Goal: Task Accomplishment & Management: Use online tool/utility

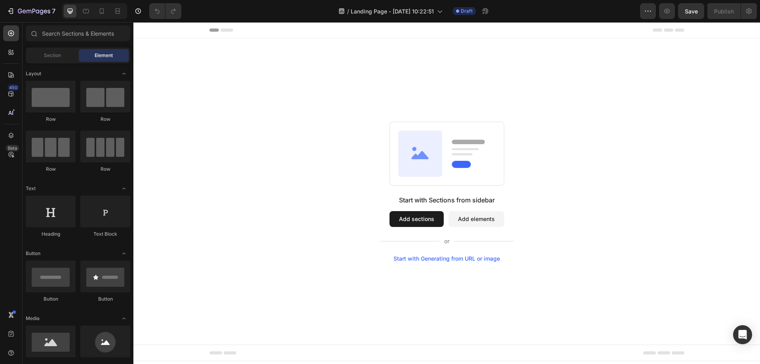
click at [432, 223] on button "Add sections" at bounding box center [416, 219] width 54 height 16
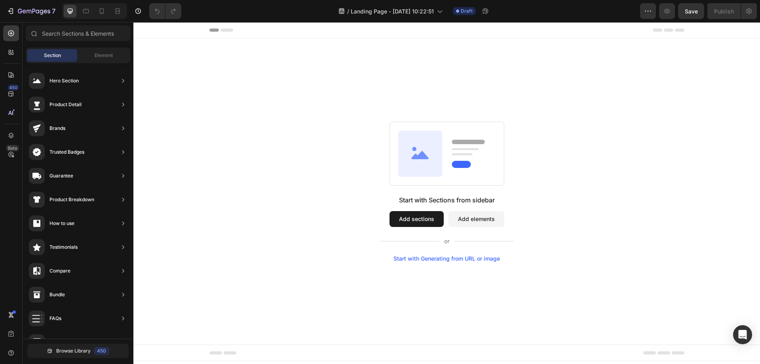
click at [484, 222] on button "Add elements" at bounding box center [476, 219] width 56 height 16
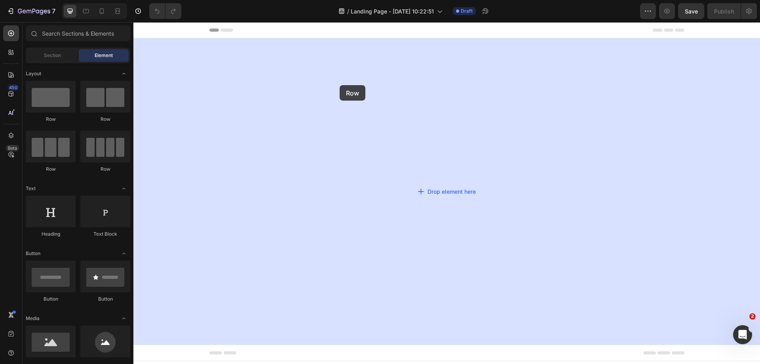
drag, startPoint x: 182, startPoint y: 121, endPoint x: 342, endPoint y: 84, distance: 163.6
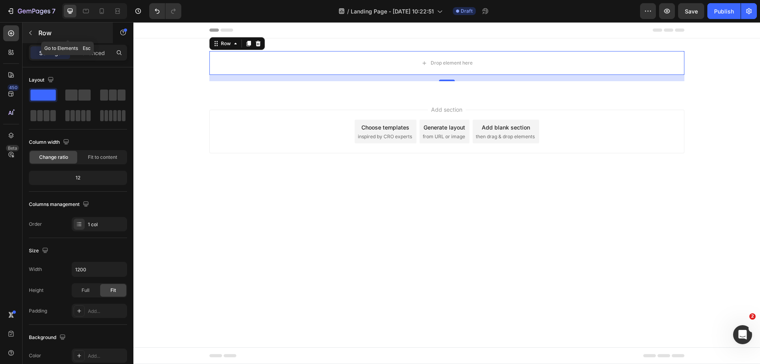
click at [30, 31] on icon "button" at bounding box center [30, 33] width 6 height 6
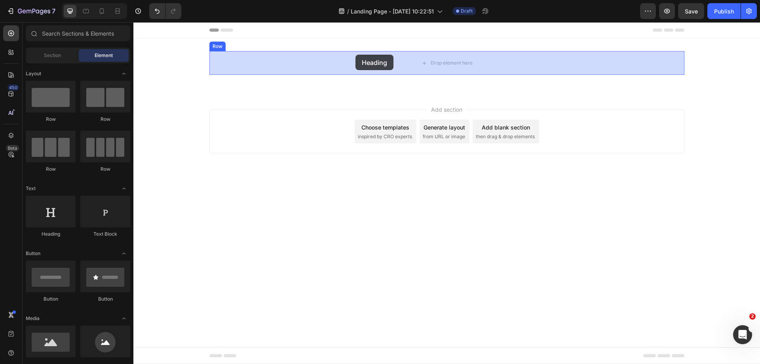
drag, startPoint x: 185, startPoint y: 242, endPoint x: 355, endPoint y: 55, distance: 253.2
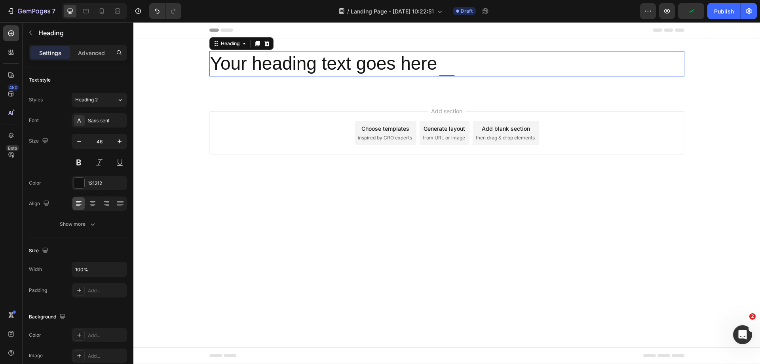
click at [380, 65] on h2 "Your heading text goes here" at bounding box center [446, 63] width 475 height 25
click at [380, 65] on p "Your heading text goes here" at bounding box center [446, 64] width 473 height 24
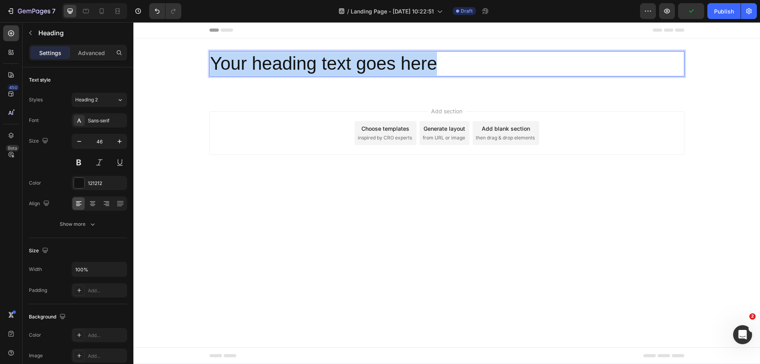
click at [380, 65] on p "Your heading text goes here" at bounding box center [446, 64] width 473 height 24
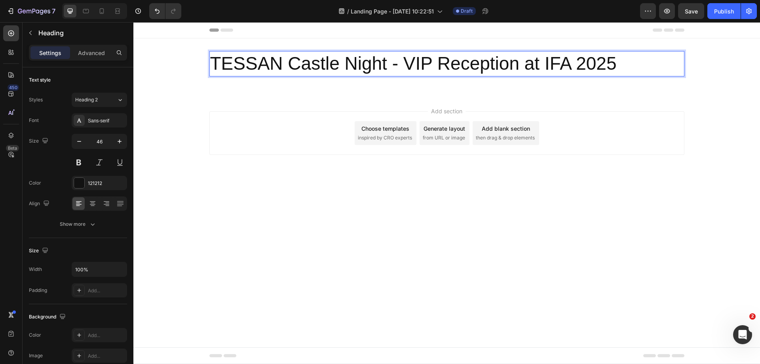
click at [401, 63] on p "TESSAN Castle Night - VIP Reception at IFA 2025" at bounding box center [446, 64] width 473 height 24
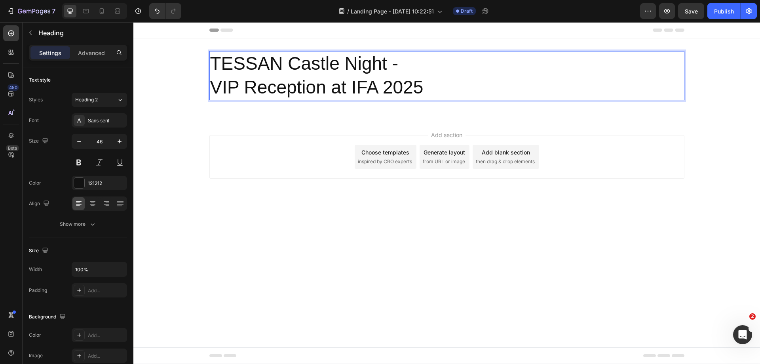
click at [425, 80] on p "TESSAN Castle Night - VIP Reception at IFA 2025" at bounding box center [446, 75] width 473 height 47
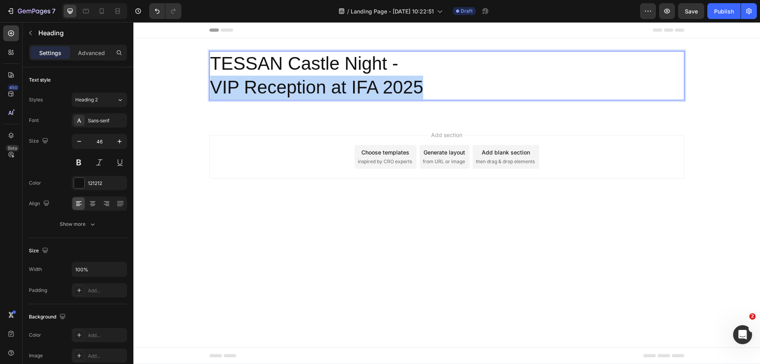
click at [425, 80] on p "TESSAN Castle Night - VIP Reception at IFA 2025" at bounding box center [446, 75] width 473 height 47
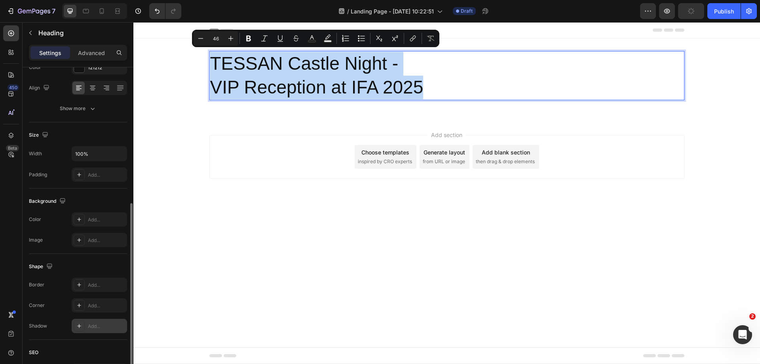
scroll to position [76, 0]
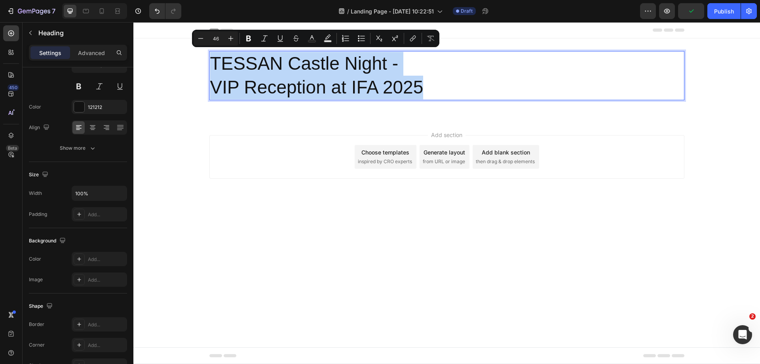
click at [468, 59] on p "TESSAN Castle Night - VIP Reception at IFA 2025" at bounding box center [446, 75] width 473 height 47
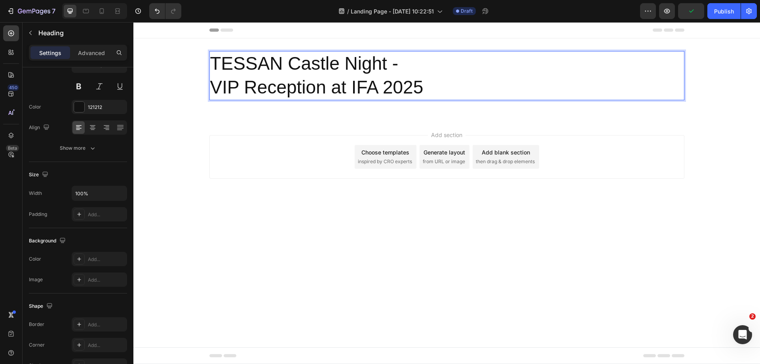
click at [384, 125] on div "Add section Choose templates inspired by CRO experts Generate layout from URL o…" at bounding box center [446, 167] width 626 height 97
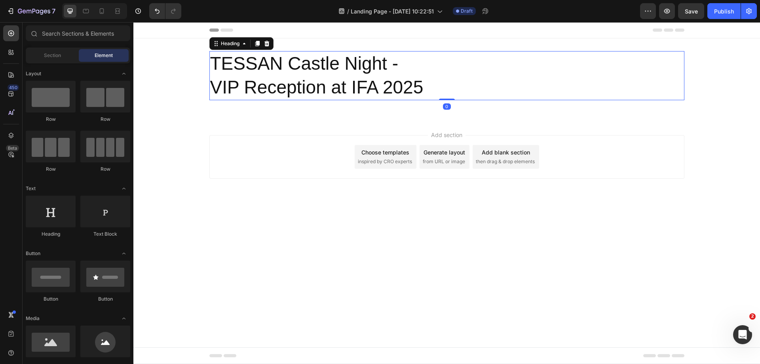
click at [348, 55] on p "TESSAN Castle Night - VIP Reception at IFA 2025" at bounding box center [446, 75] width 473 height 47
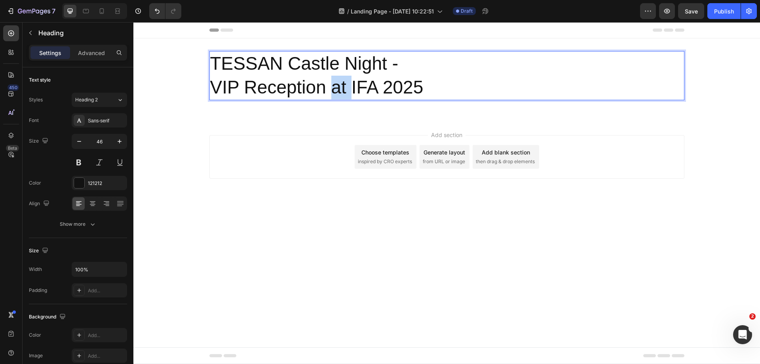
click at [340, 78] on p "TESSAN Castle Night - VIP Reception at IFA 2025" at bounding box center [446, 75] width 473 height 47
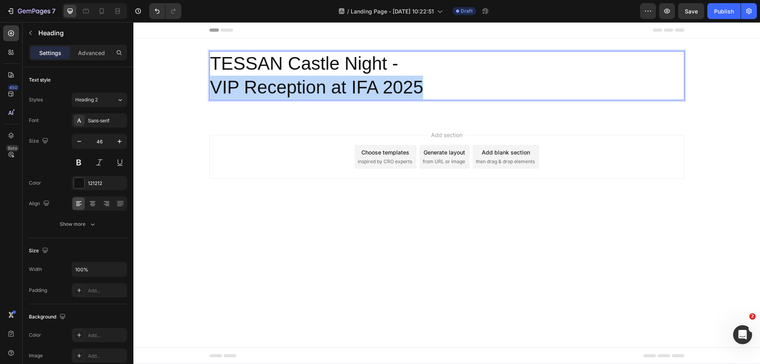
click at [340, 78] on p "TESSAN Castle Night - VIP Reception at IFA 2025" at bounding box center [446, 75] width 473 height 47
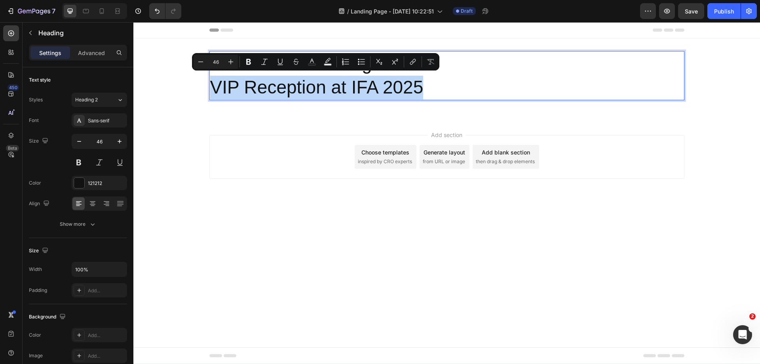
click at [340, 78] on p "TESSAN Castle Night - VIP Reception at IFA 2025" at bounding box center [446, 75] width 473 height 47
click at [485, 79] on p "TESSAN Castle Night - VIP Reception at IFA 2025" at bounding box center [446, 75] width 473 height 47
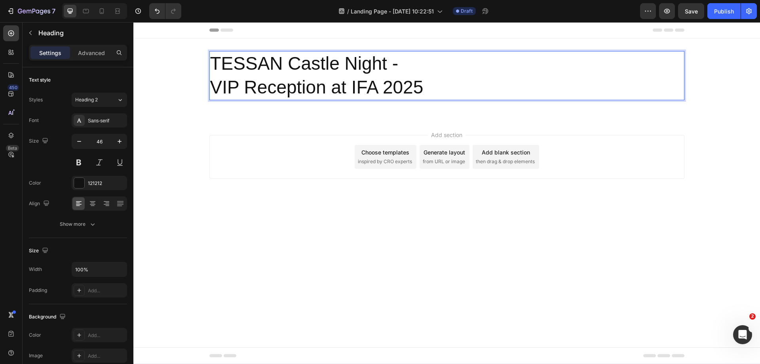
click at [485, 79] on p "TESSAN Castle Night - VIP Reception at IFA 2025" at bounding box center [446, 75] width 473 height 47
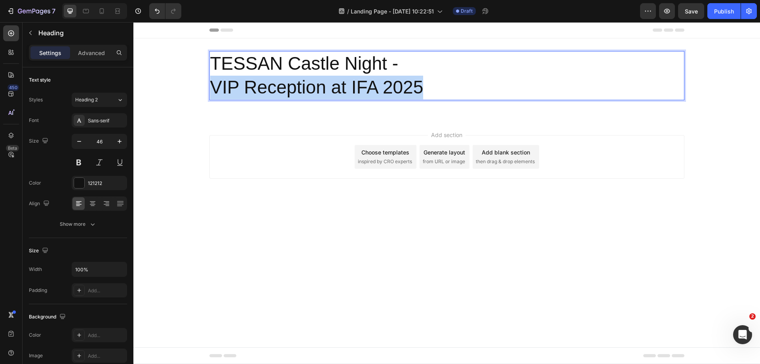
click at [485, 79] on p "TESSAN Castle Night - VIP Reception at IFA 2025" at bounding box center [446, 75] width 473 height 47
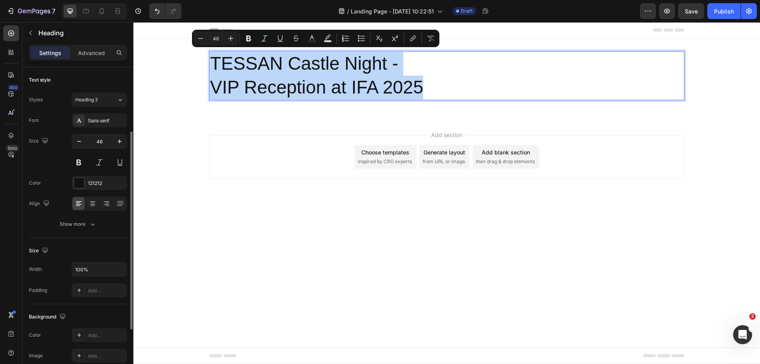
scroll to position [40, 0]
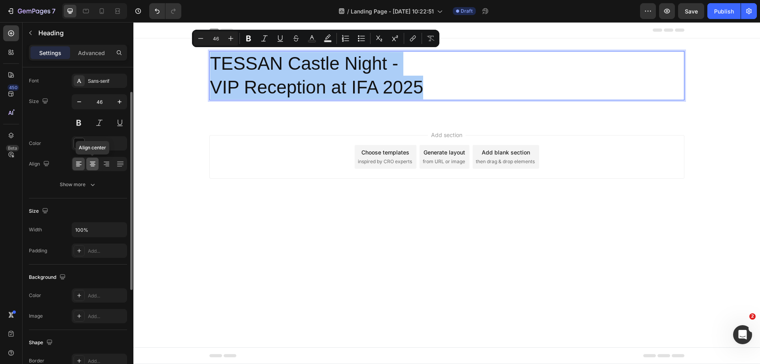
click at [93, 166] on icon at bounding box center [93, 166] width 4 height 1
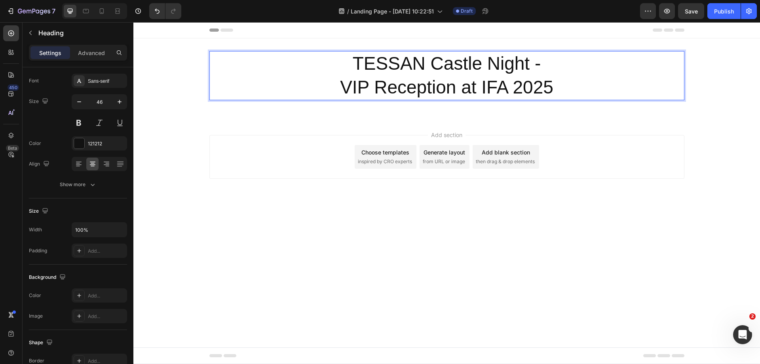
click at [434, 78] on p "TESSAN Castle Night - VIP Reception at IFA 2025" at bounding box center [446, 75] width 473 height 47
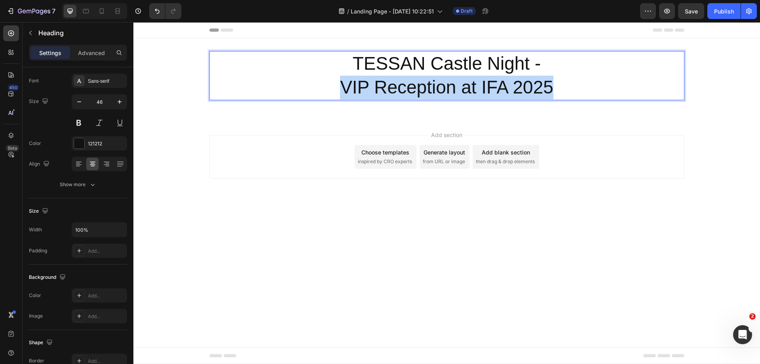
click at [434, 78] on p "TESSAN Castle Night - VIP Reception at IFA 2025" at bounding box center [446, 75] width 473 height 47
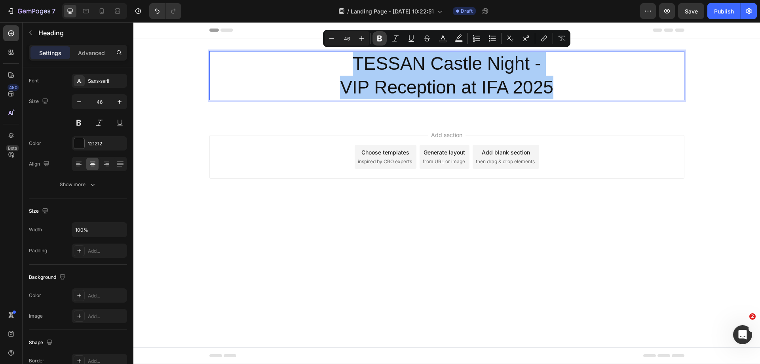
click at [382, 39] on icon "Editor contextual toolbar" at bounding box center [379, 38] width 8 height 8
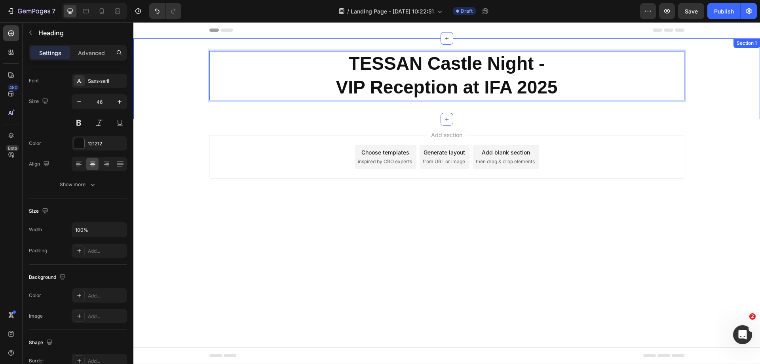
click at [571, 116] on div "TESSAN Castle Night - VIP Reception at IFA 2025 Heading 0 Row Section 1" at bounding box center [446, 78] width 626 height 81
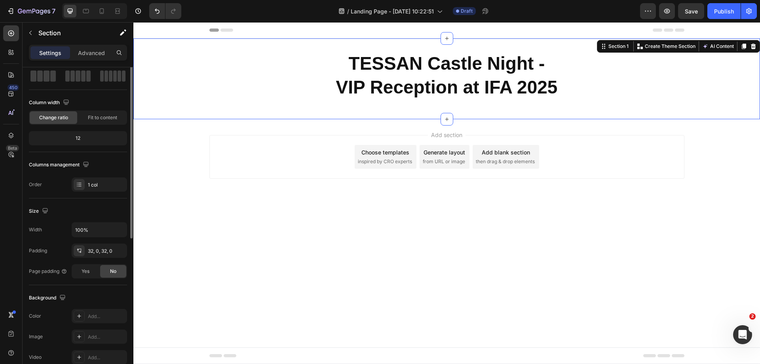
scroll to position [0, 0]
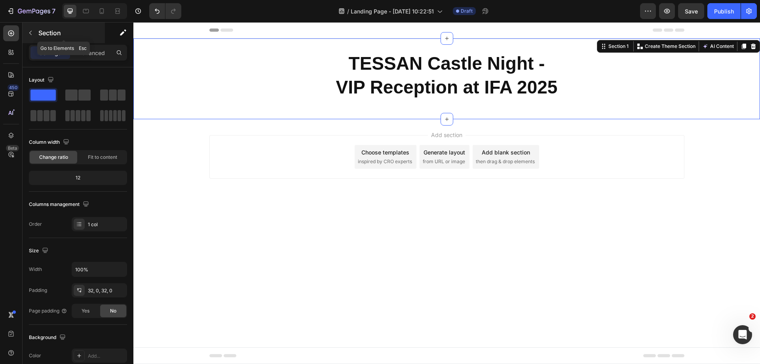
click at [33, 34] on icon "button" at bounding box center [30, 33] width 6 height 6
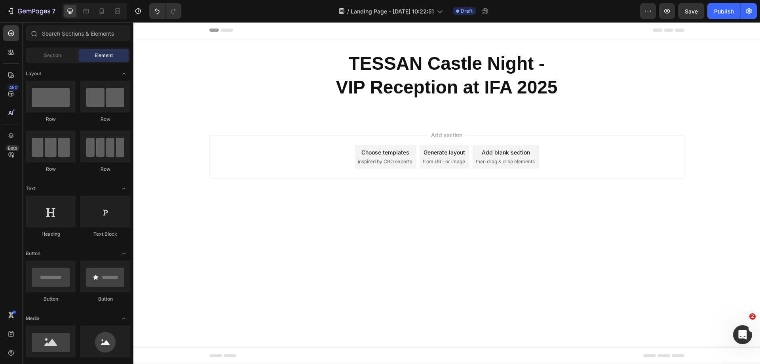
scroll to position [158, 0]
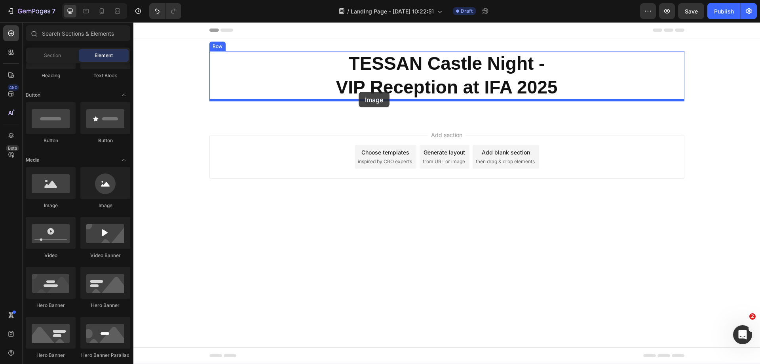
drag, startPoint x: 180, startPoint y: 210, endPoint x: 358, endPoint y: 92, distance: 213.8
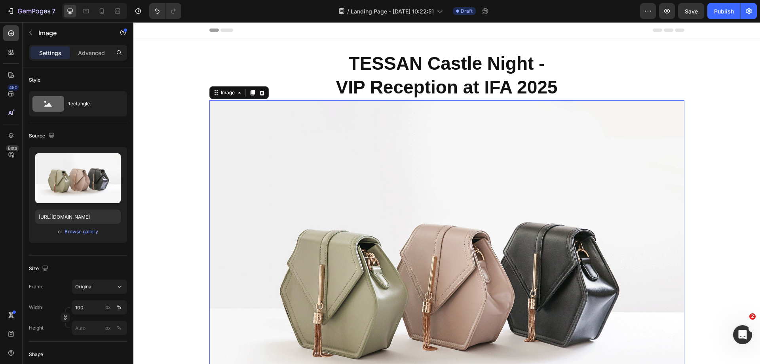
click at [438, 207] on img at bounding box center [446, 278] width 475 height 356
click at [79, 216] on input "[URL][DOMAIN_NAME]" at bounding box center [77, 216] width 85 height 14
paste input "0747/5439/2376/files/TESSAN_The_Castle_Night_VIP_Reception_Invitation_IFA_2025.…"
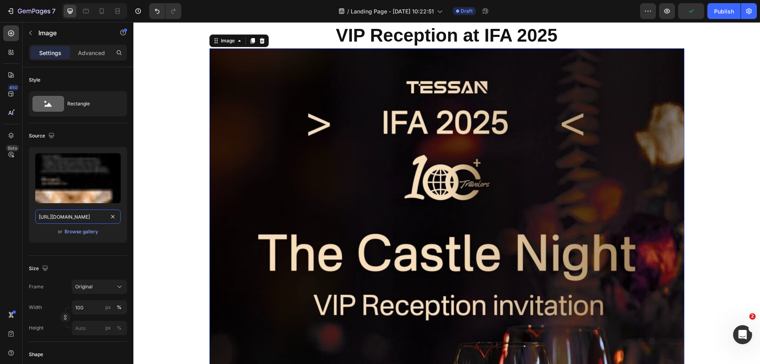
scroll to position [0, 0]
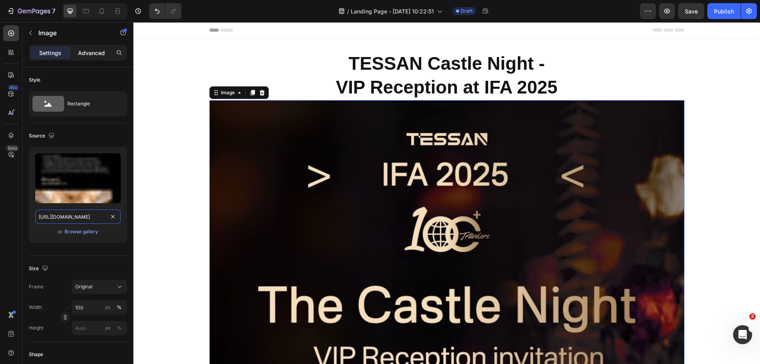
type input "[URL][DOMAIN_NAME]"
click at [97, 54] on p "Advanced" at bounding box center [91, 53] width 27 height 8
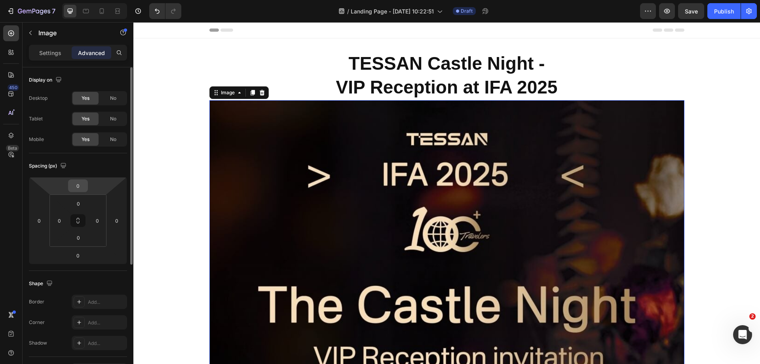
click at [80, 188] on input "0" at bounding box center [78, 186] width 16 height 12
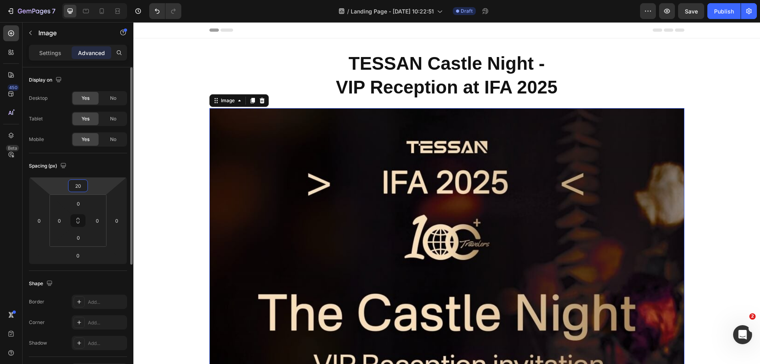
click at [80, 188] on input "20" at bounding box center [78, 186] width 16 height 12
type input "50"
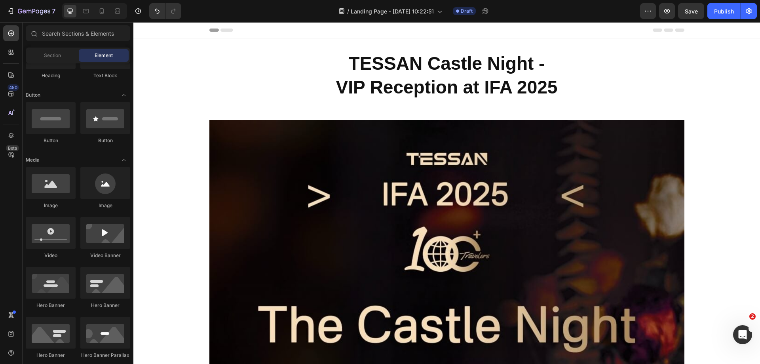
drag, startPoint x: 756, startPoint y: 76, endPoint x: 893, endPoint y: 31, distance: 144.0
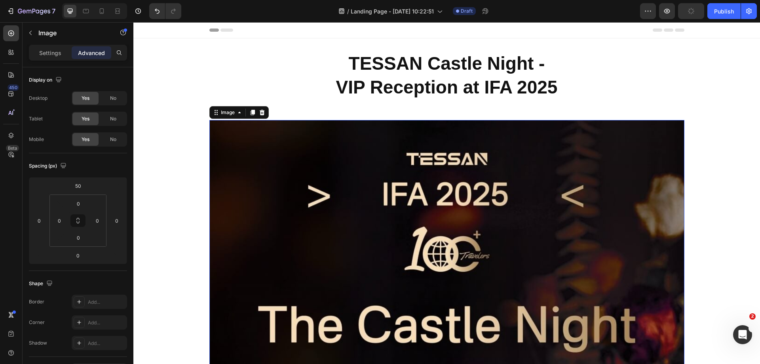
click at [49, 54] on p "Settings" at bounding box center [50, 53] width 22 height 8
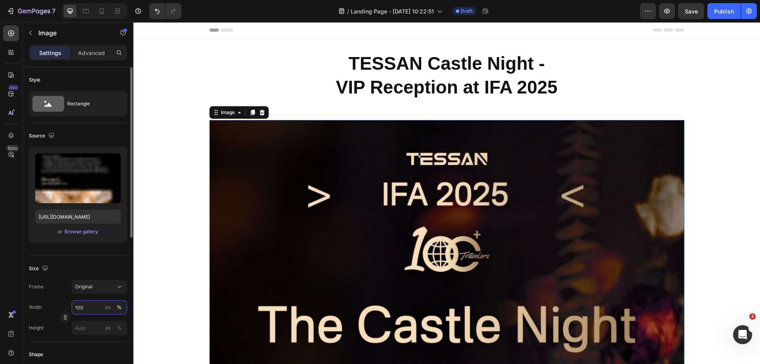
click at [84, 304] on input "100" at bounding box center [99, 307] width 55 height 14
type input "90"
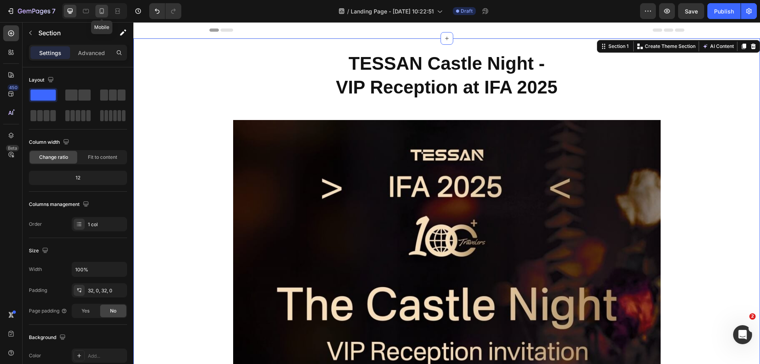
click at [104, 11] on icon at bounding box center [102, 11] width 4 height 6
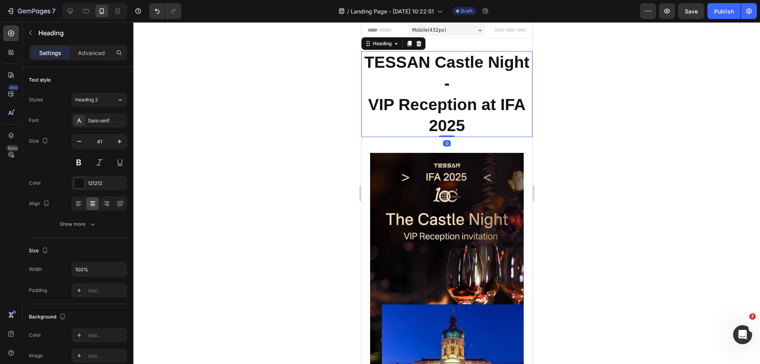
click at [459, 118] on strong "VIP Reception at IFA 2025" at bounding box center [446, 114] width 157 height 39
click at [408, 42] on icon at bounding box center [409, 44] width 4 height 6
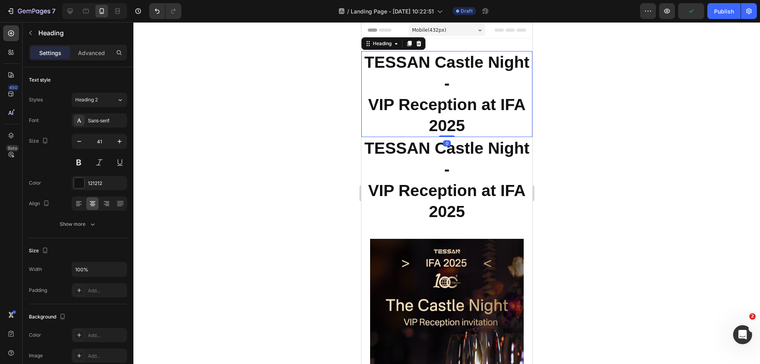
click at [446, 99] on strong "VIP Reception at IFA 2025" at bounding box center [446, 114] width 157 height 39
click at [95, 54] on p "Advanced" at bounding box center [91, 53] width 27 height 8
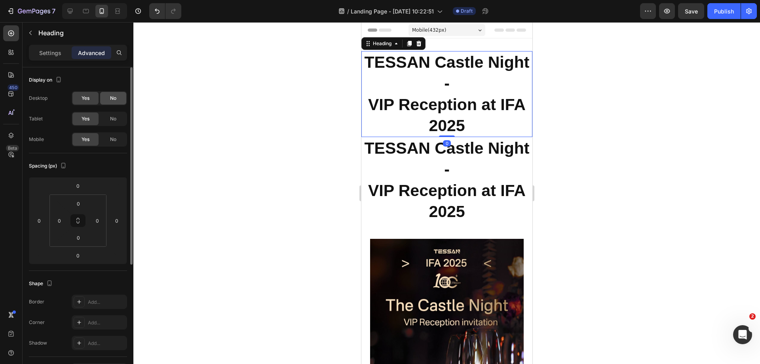
click at [110, 97] on span "No" at bounding box center [113, 98] width 6 height 7
click at [113, 116] on span "No" at bounding box center [113, 118] width 6 height 7
click at [94, 97] on div "Yes" at bounding box center [85, 98] width 26 height 13
click at [86, 117] on span "Yes" at bounding box center [86, 118] width 8 height 7
click at [109, 138] on div "No" at bounding box center [113, 139] width 26 height 13
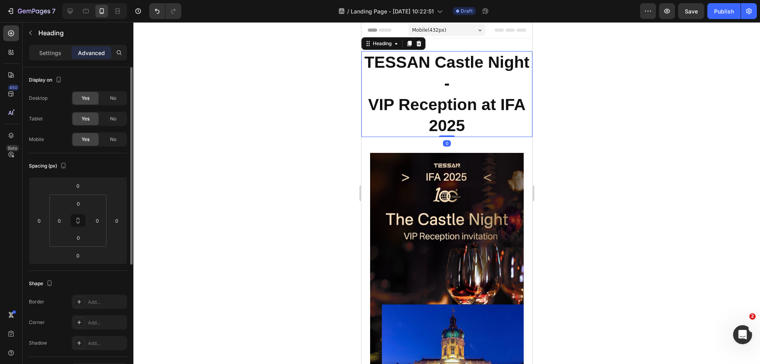
click at [428, 107] on strong "VIP Reception at IFA 2025" at bounding box center [446, 114] width 157 height 39
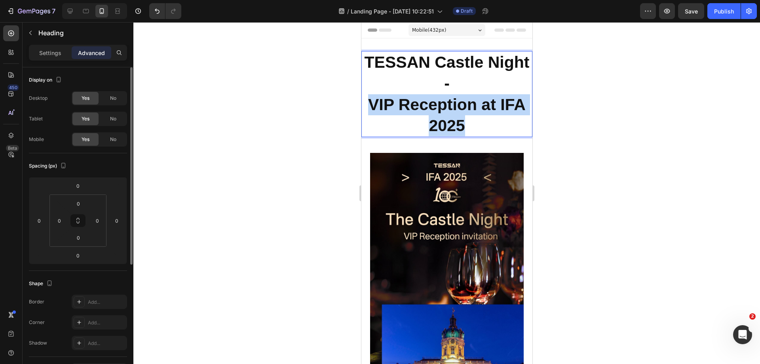
click at [428, 107] on strong "VIP Reception at IFA 2025" at bounding box center [446, 114] width 157 height 39
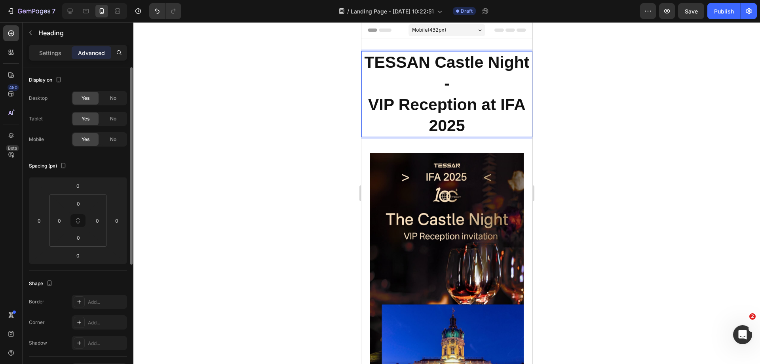
click at [442, 78] on strong "TESSAN Castle Night -" at bounding box center [446, 72] width 165 height 39
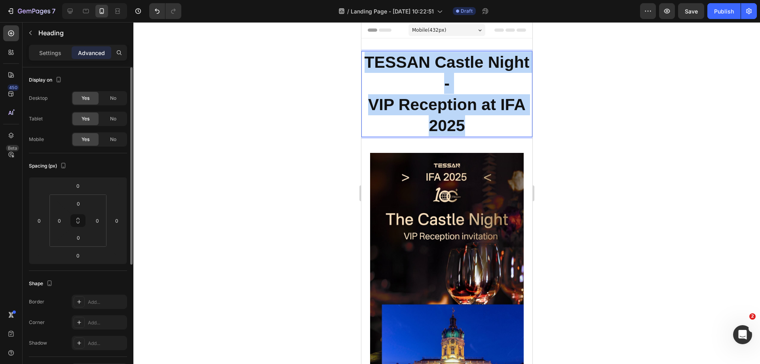
drag, startPoint x: 366, startPoint y: 61, endPoint x: 465, endPoint y: 130, distance: 121.4
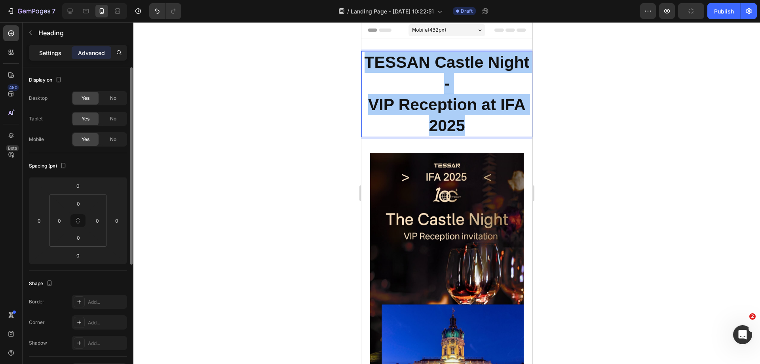
click at [46, 55] on p "Settings" at bounding box center [50, 53] width 22 height 8
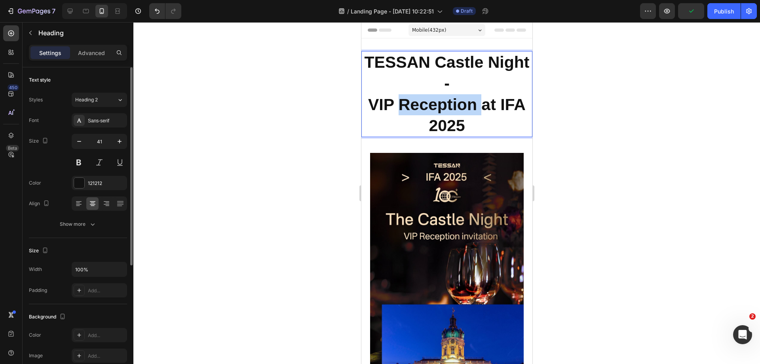
click at [454, 95] on strong "VIP Reception at IFA 2025" at bounding box center [446, 114] width 157 height 39
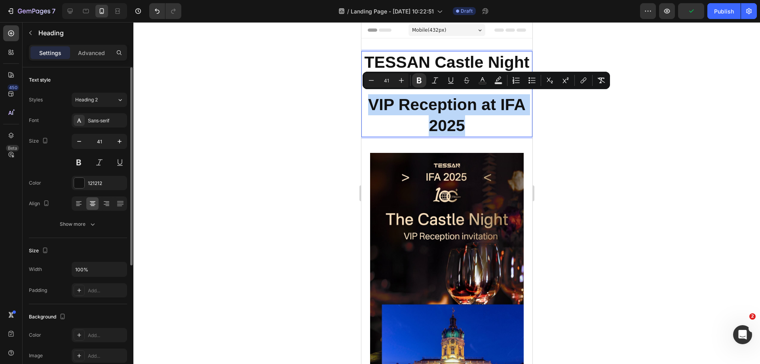
click at [476, 114] on strong "VIP Reception at IFA 2025" at bounding box center [446, 114] width 157 height 39
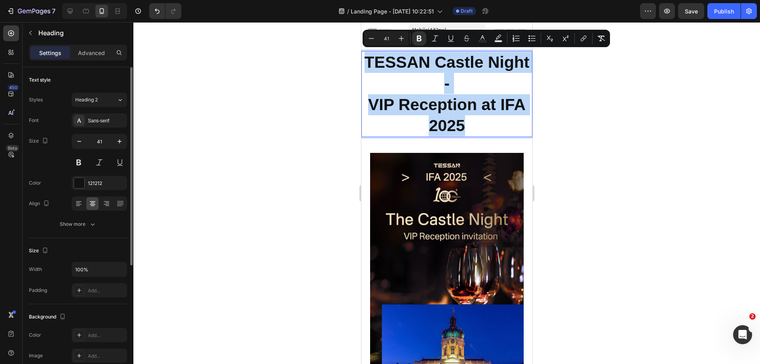
drag, startPoint x: 480, startPoint y: 130, endPoint x: 364, endPoint y: 66, distance: 132.1
click at [364, 66] on p "TESSAN Castle Night - VIP Reception at IFA 2025" at bounding box center [446, 94] width 169 height 84
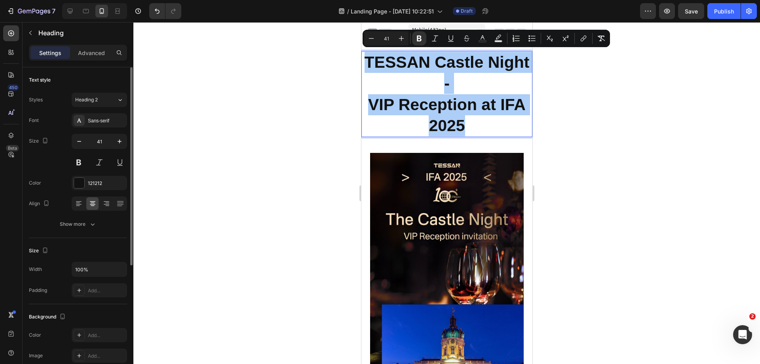
click at [384, 39] on input "41" at bounding box center [386, 38] width 16 height 9
type input "25"
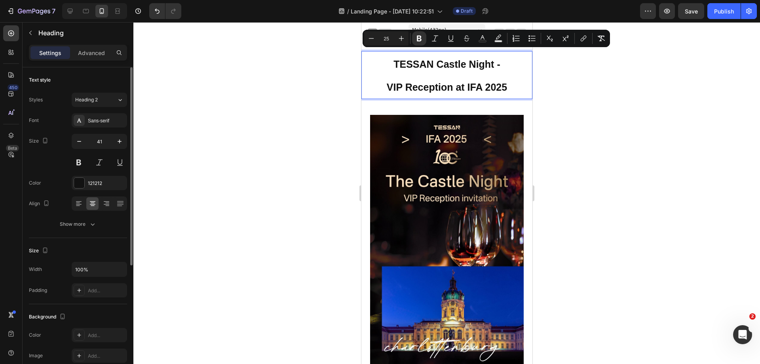
click at [467, 72] on p "TESSAN Castle Night - VIP Reception at IFA 2025" at bounding box center [446, 75] width 169 height 46
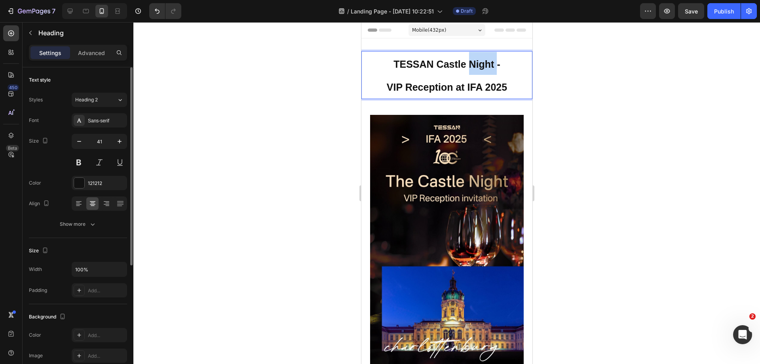
click at [467, 72] on p "TESSAN Castle Night - VIP Reception at IFA 2025" at bounding box center [446, 75] width 169 height 46
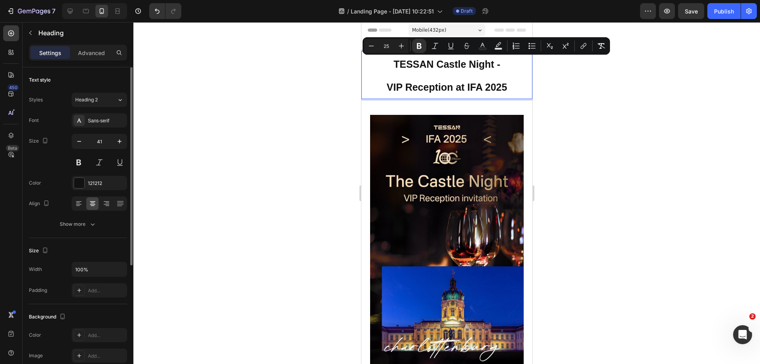
click at [504, 90] on strong "VIP Reception at IFA 2025" at bounding box center [446, 87] width 120 height 11
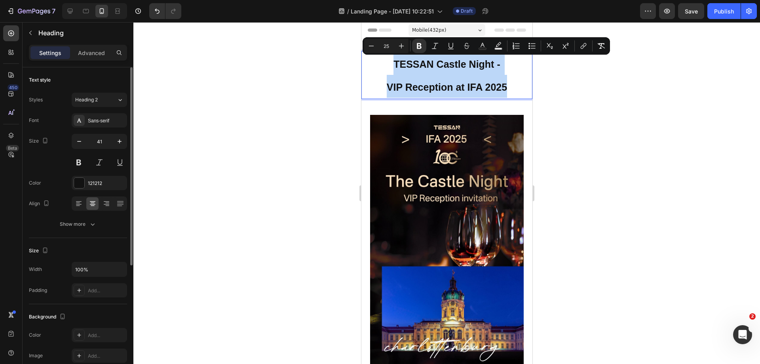
drag, startPoint x: 507, startPoint y: 90, endPoint x: 384, endPoint y: 63, distance: 126.3
click at [384, 63] on p "TESSAN Castle Night - VIP Reception at IFA 2025" at bounding box center [446, 75] width 169 height 46
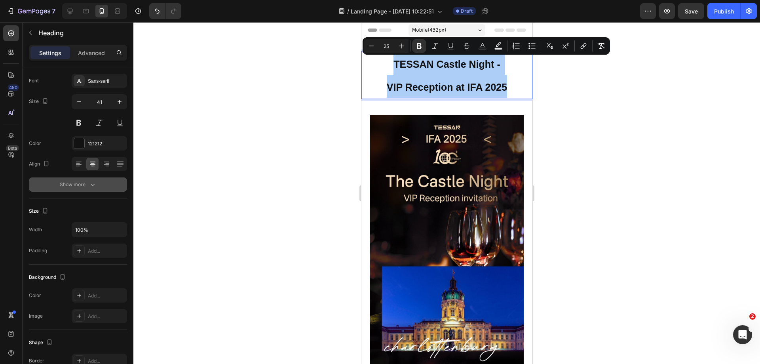
click at [89, 189] on button "Show more" at bounding box center [78, 184] width 98 height 14
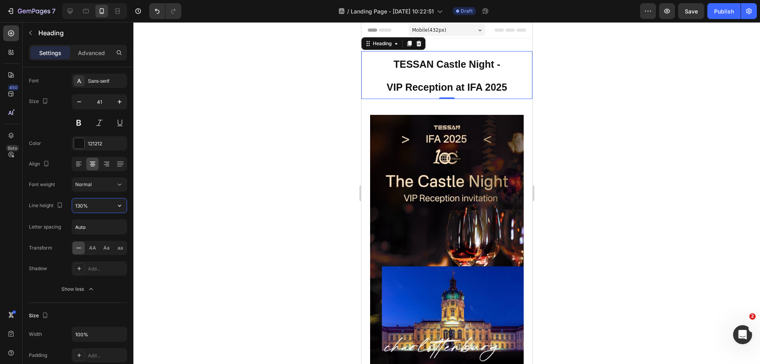
click at [80, 205] on input "130%" at bounding box center [99, 205] width 55 height 14
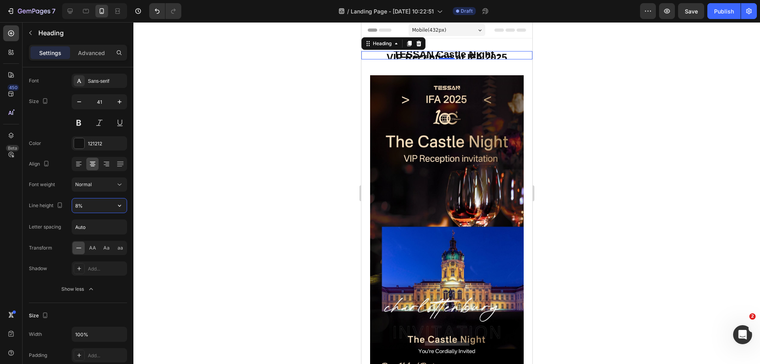
type input "80%"
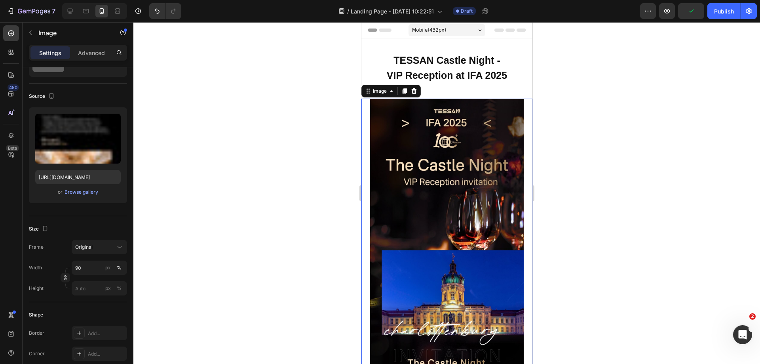
scroll to position [0, 0]
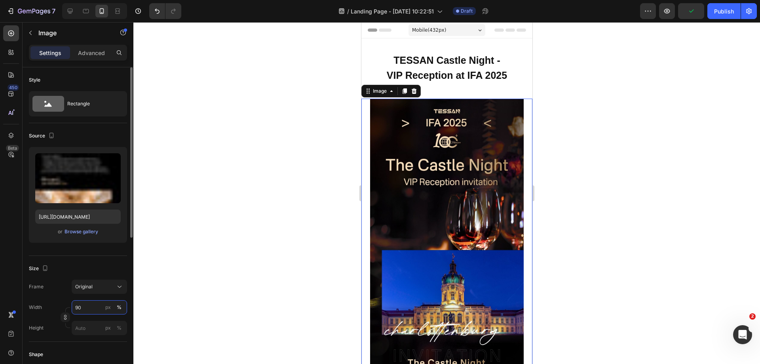
click at [82, 304] on input "90" at bounding box center [99, 307] width 55 height 14
click at [68, 10] on icon at bounding box center [70, 11] width 5 height 5
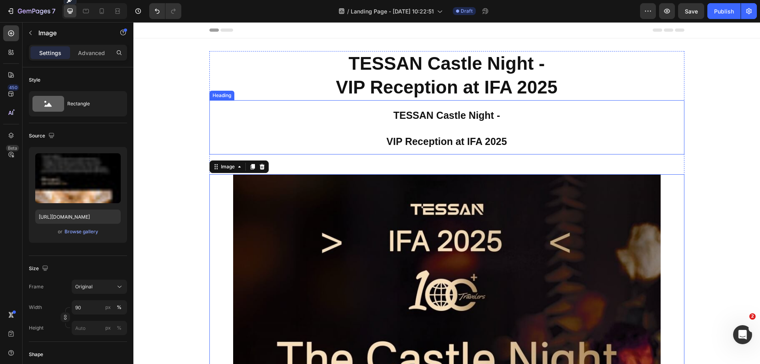
click at [427, 115] on strong "TESSAN Castle Night -" at bounding box center [446, 115] width 106 height 11
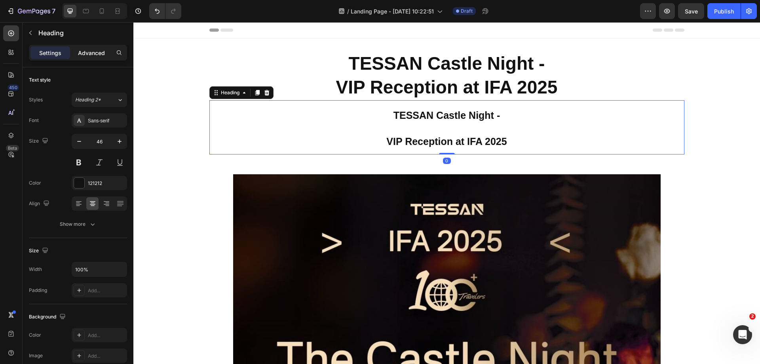
click at [97, 50] on p "Advanced" at bounding box center [91, 53] width 27 height 8
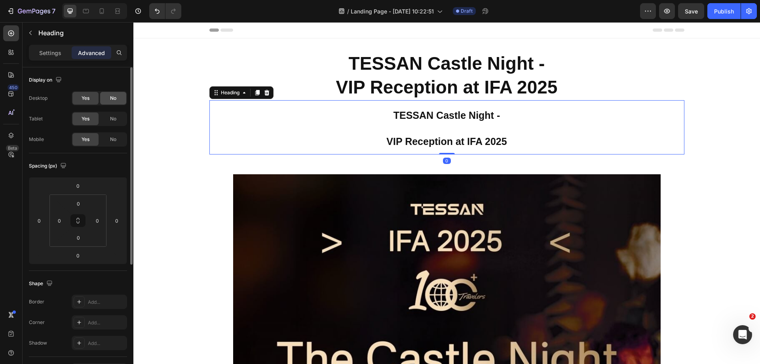
click at [111, 99] on span "No" at bounding box center [113, 98] width 6 height 7
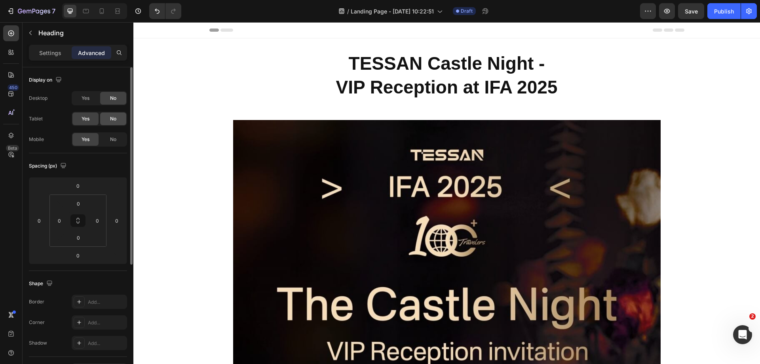
click at [112, 119] on span "No" at bounding box center [113, 118] width 6 height 7
click at [717, 10] on div "Publish" at bounding box center [724, 11] width 20 height 8
click at [749, 13] on icon "button" at bounding box center [749, 11] width 6 height 6
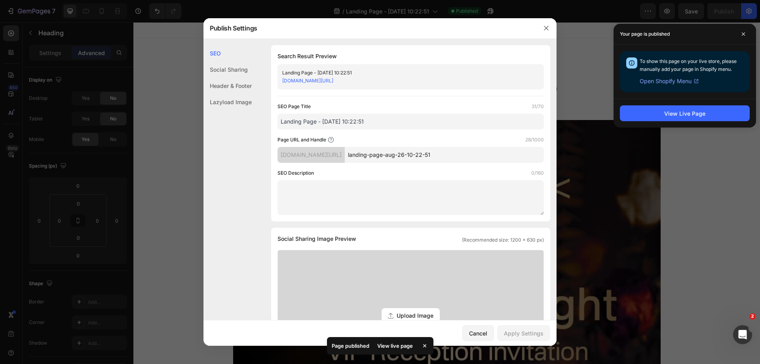
click at [457, 157] on input "landing-page-aug-26-10-22-51" at bounding box center [444, 155] width 199 height 16
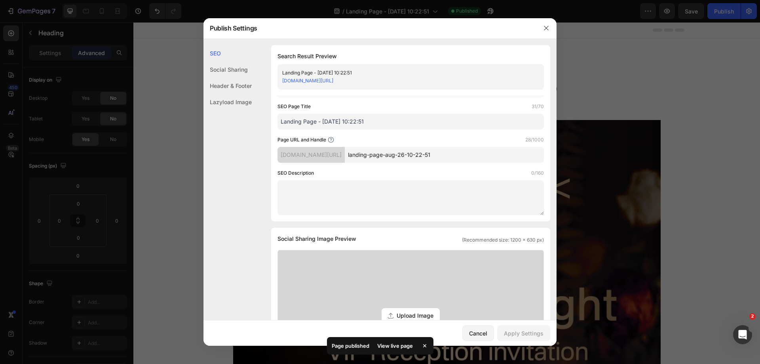
paste input "ifa-2025-castle-night-vip-reception"
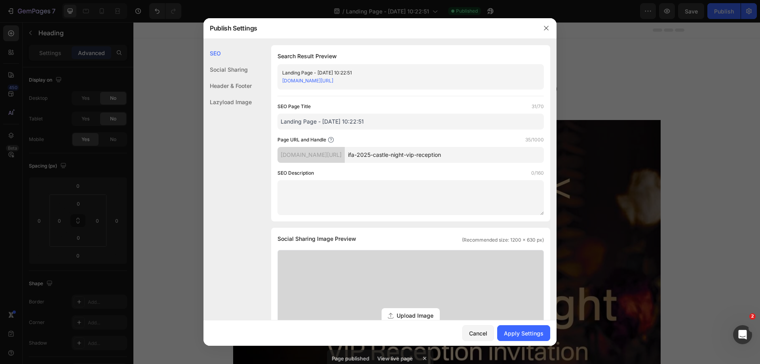
type input "ifa-2025-castle-night-vip-reception"
click at [349, 124] on input "Landing Page - [DATE] 10:22:51" at bounding box center [410, 122] width 266 height 16
type input "IFA 2025 Castle Night"
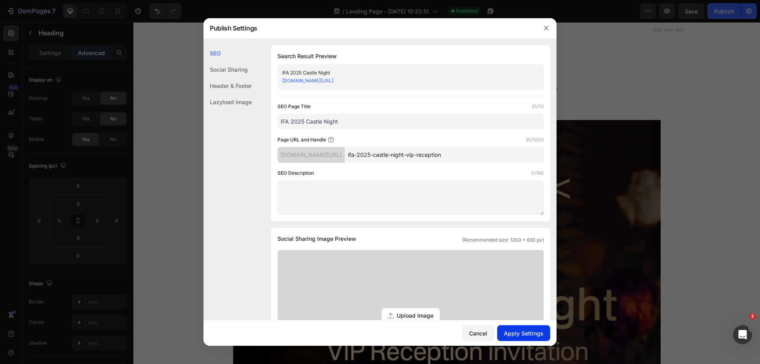
click at [530, 336] on div "Apply Settings" at bounding box center [524, 333] width 40 height 8
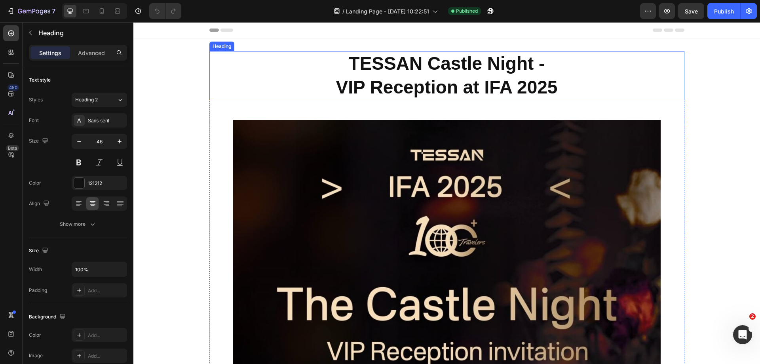
click at [432, 64] on strong "TESSAN Castle Night -" at bounding box center [447, 63] width 196 height 21
click at [91, 57] on div "Advanced" at bounding box center [92, 52] width 40 height 13
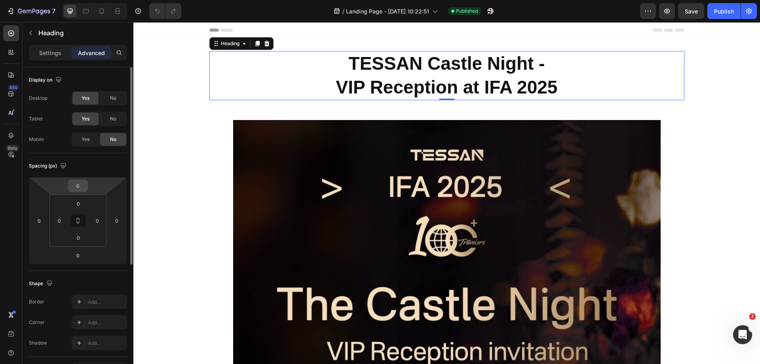
click at [82, 188] on input "0" at bounding box center [78, 186] width 16 height 12
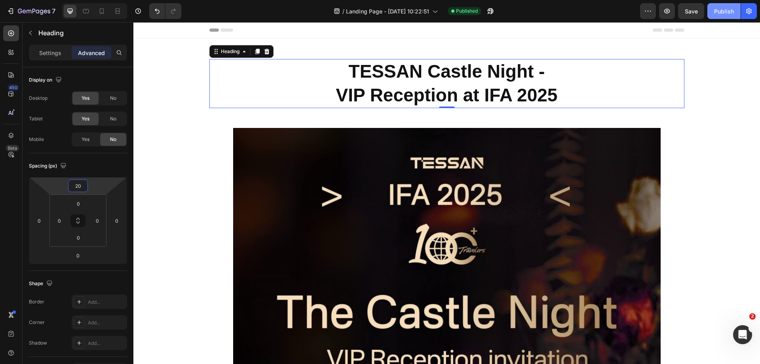
type input "20"
click at [726, 15] on button "Publish" at bounding box center [723, 11] width 33 height 16
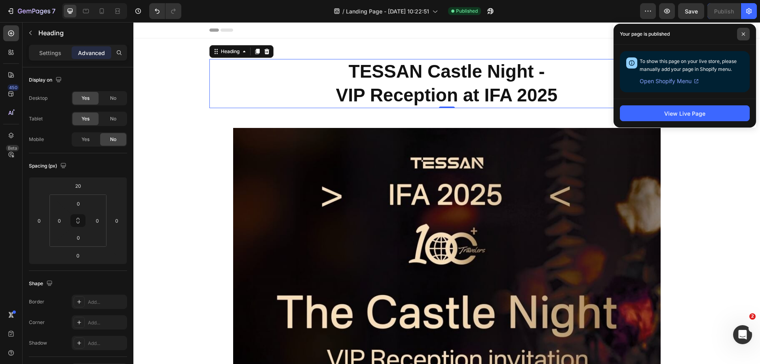
click at [744, 34] on icon at bounding box center [743, 34] width 4 height 4
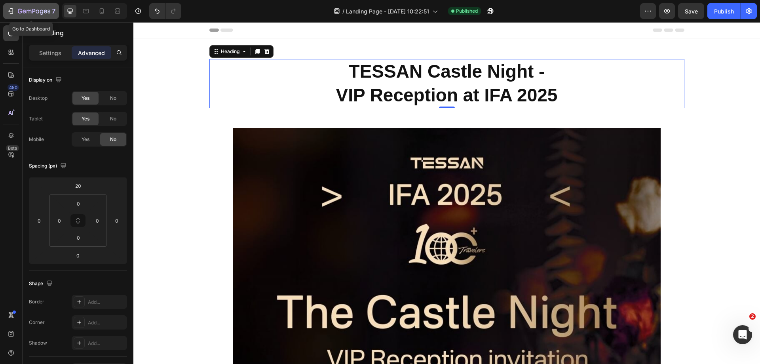
click at [36, 14] on icon "button" at bounding box center [34, 11] width 32 height 7
